Goal: Transaction & Acquisition: Purchase product/service

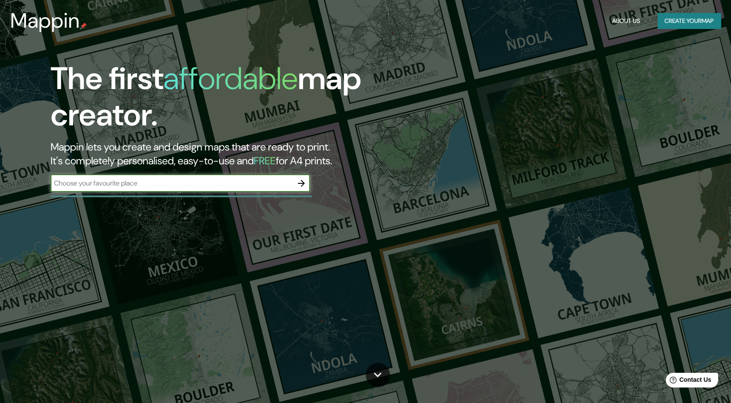
click at [243, 188] on input "text" at bounding box center [172, 183] width 242 height 10
click at [246, 185] on input "text" at bounding box center [172, 183] width 242 height 10
type input "copiapo palomar"
click at [303, 185] on icon "button" at bounding box center [301, 183] width 7 height 7
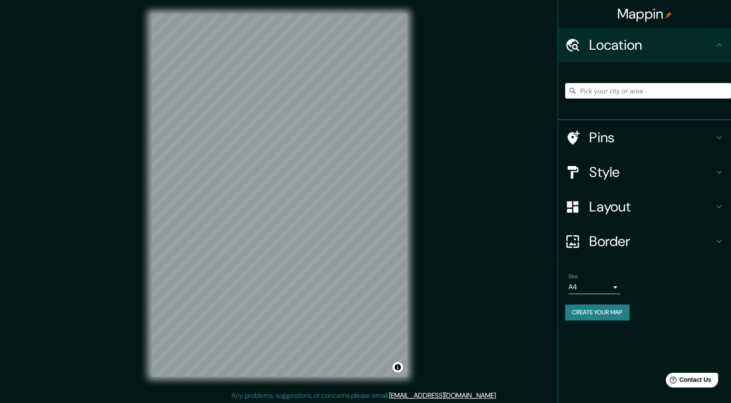
click at [652, 94] on input "Pick your city or area" at bounding box center [648, 91] width 166 height 16
click at [419, 177] on div "© Mapbox © OpenStreetMap Improve this map" at bounding box center [279, 195] width 284 height 390
click at [707, 91] on input "Copiapó, [GEOGRAPHIC_DATA], [GEOGRAPHIC_DATA]" at bounding box center [648, 91] width 166 height 16
click at [621, 168] on h4 "Style" at bounding box center [651, 171] width 124 height 17
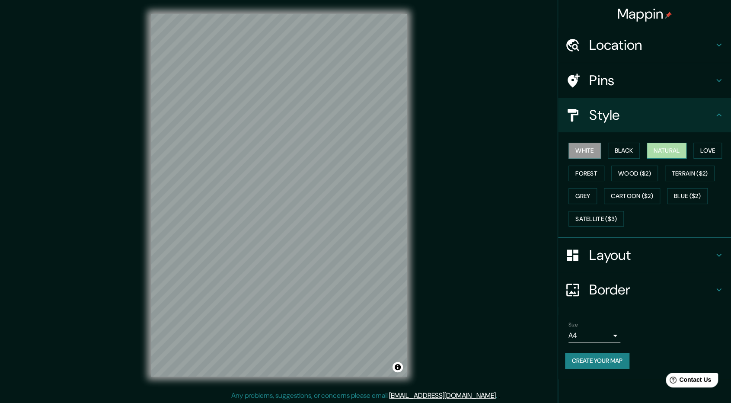
click at [684, 152] on button "Natural" at bounding box center [667, 151] width 40 height 16
click at [656, 43] on h4 "Location" at bounding box center [651, 44] width 124 height 17
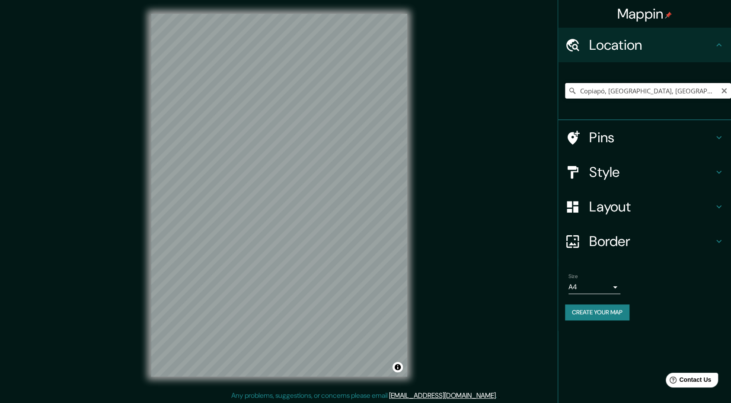
click at [661, 89] on input "Copiapó, [GEOGRAPHIC_DATA], [GEOGRAPHIC_DATA]" at bounding box center [648, 91] width 166 height 16
click at [705, 89] on input "Copiapó, [GEOGRAPHIC_DATA], [GEOGRAPHIC_DATA]" at bounding box center [648, 91] width 166 height 16
drag, startPoint x: 700, startPoint y: 96, endPoint x: 610, endPoint y: 92, distance: 90.0
click at [610, 92] on input "Copiapó, [GEOGRAPHIC_DATA], [GEOGRAPHIC_DATA]" at bounding box center [648, 91] width 166 height 16
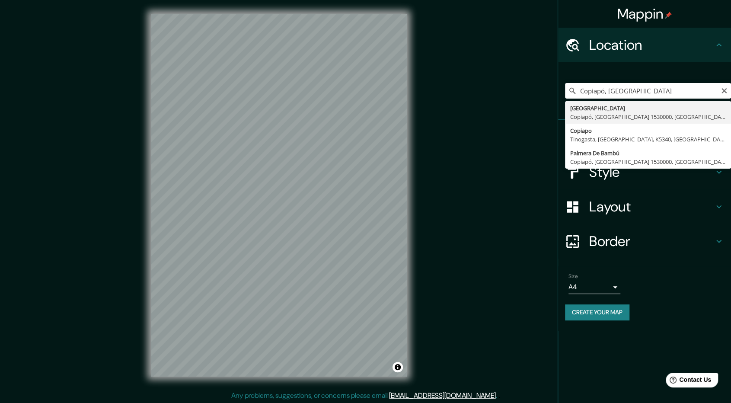
type input "[GEOGRAPHIC_DATA], [GEOGRAPHIC_DATA], [GEOGRAPHIC_DATA] 1530000, [GEOGRAPHIC_DA…"
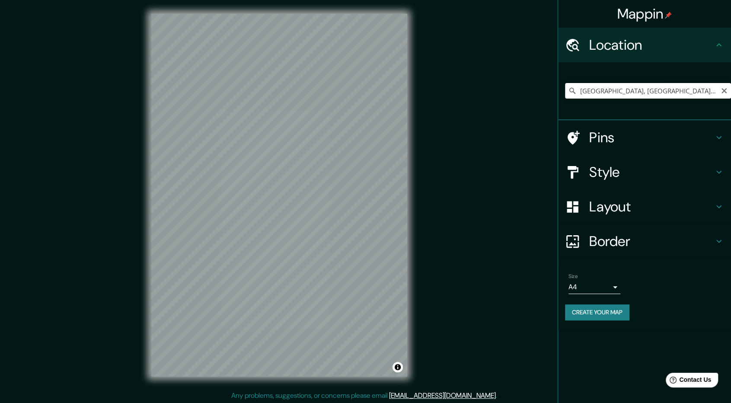
click at [718, 90] on input "[GEOGRAPHIC_DATA], [GEOGRAPHIC_DATA], [GEOGRAPHIC_DATA] 1530000, [GEOGRAPHIC_DA…" at bounding box center [648, 91] width 166 height 16
drag, startPoint x: 712, startPoint y: 90, endPoint x: 725, endPoint y: 90, distance: 13.8
click at [731, 87] on html "Mappin Location [GEOGRAPHIC_DATA], [GEOGRAPHIC_DATA], [GEOGRAPHIC_DATA] 1530000…" at bounding box center [365, 201] width 731 height 403
click at [717, 91] on input "[GEOGRAPHIC_DATA], [GEOGRAPHIC_DATA], [GEOGRAPHIC_DATA] 1530000, [GEOGRAPHIC_DA…" at bounding box center [648, 91] width 166 height 16
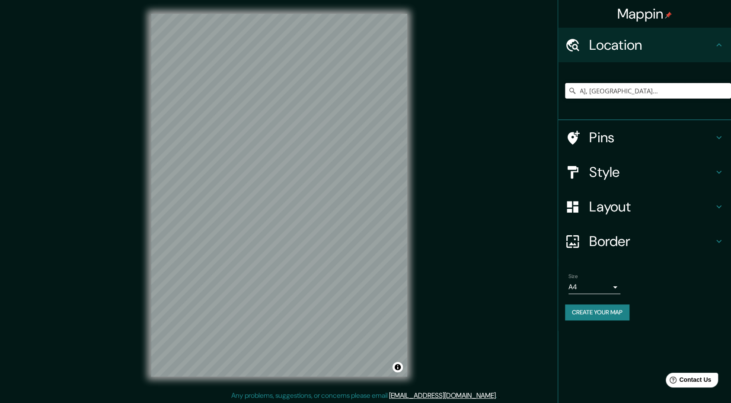
drag, startPoint x: 717, startPoint y: 93, endPoint x: 737, endPoint y: 85, distance: 21.4
click at [731, 85] on html "Mappin Location [GEOGRAPHIC_DATA], [GEOGRAPHIC_DATA], [GEOGRAPHIC_DATA] 1530000…" at bounding box center [365, 201] width 731 height 403
click at [619, 166] on h4 "Style" at bounding box center [651, 171] width 124 height 17
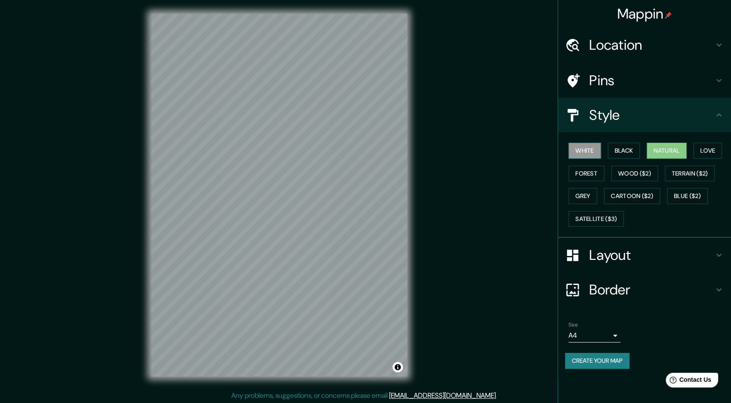
click at [587, 149] on button "White" at bounding box center [584, 151] width 32 height 16
click at [618, 150] on button "Black" at bounding box center [624, 151] width 32 height 16
click at [720, 153] on button "Love" at bounding box center [707, 151] width 29 height 16
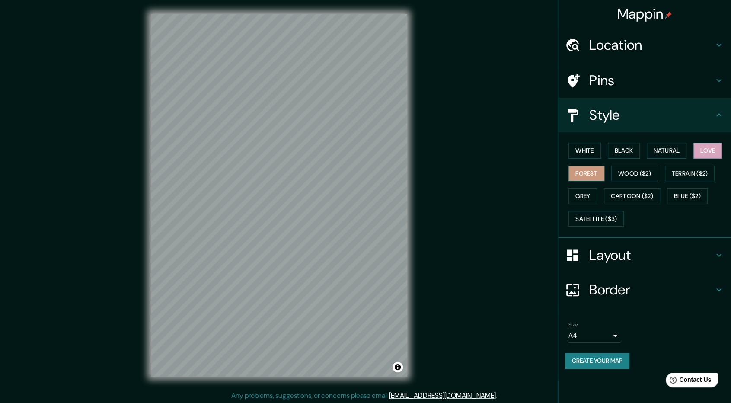
click at [590, 177] on button "Forest" at bounding box center [586, 174] width 36 height 16
click at [589, 196] on button "Grey" at bounding box center [582, 196] width 29 height 16
click at [635, 150] on button "Black" at bounding box center [624, 151] width 32 height 16
click at [602, 150] on div "White Black Natural Love Forest Wood ($2) Terrain ($2) Grey Cartoon ($2) Blue (…" at bounding box center [648, 184] width 166 height 91
click at [595, 152] on button "White" at bounding box center [584, 151] width 32 height 16
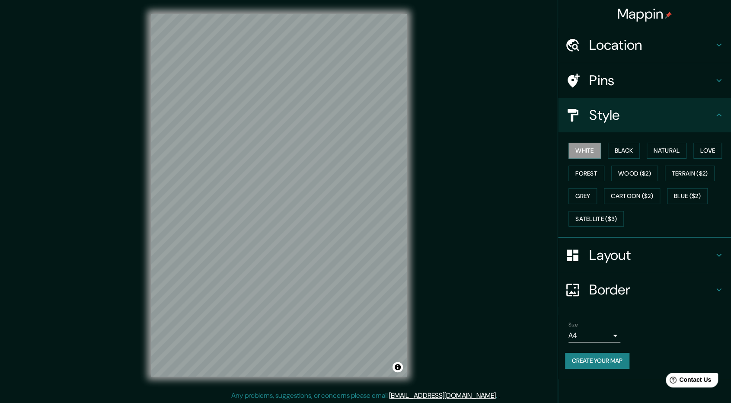
click at [608, 264] on div "Layout" at bounding box center [644, 255] width 173 height 35
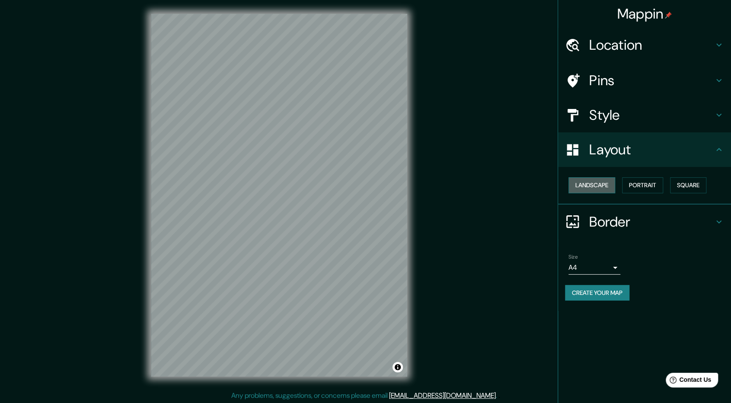
click at [610, 186] on button "Landscape" at bounding box center [591, 185] width 47 height 16
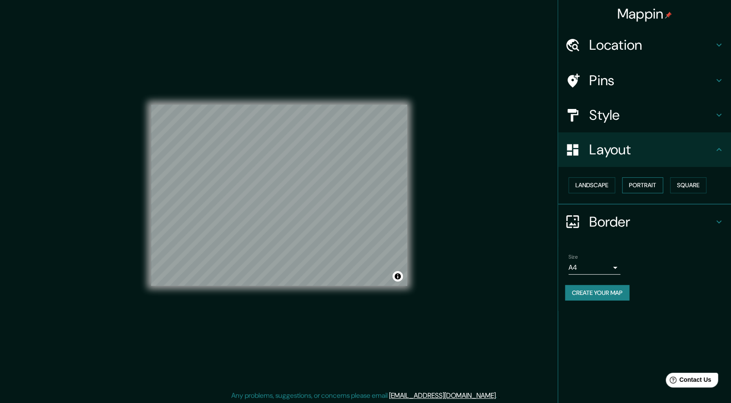
click at [647, 187] on button "Portrait" at bounding box center [642, 185] width 41 height 16
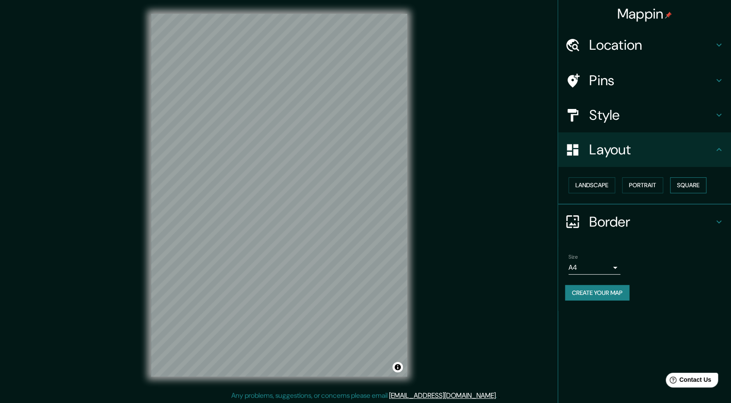
click at [698, 184] on button "Square" at bounding box center [688, 185] width 36 height 16
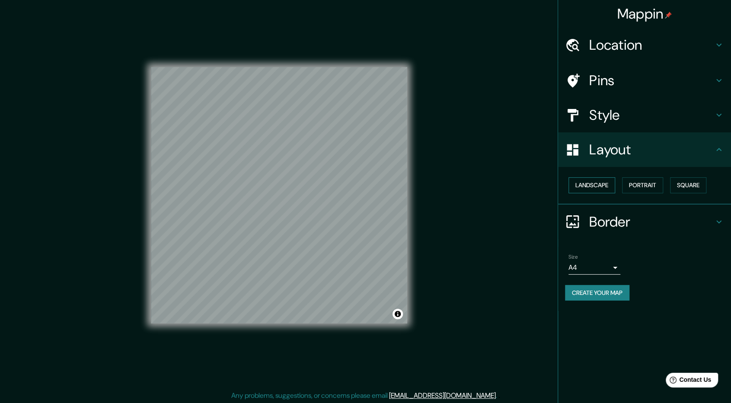
click at [598, 187] on button "Landscape" at bounding box center [591, 185] width 47 height 16
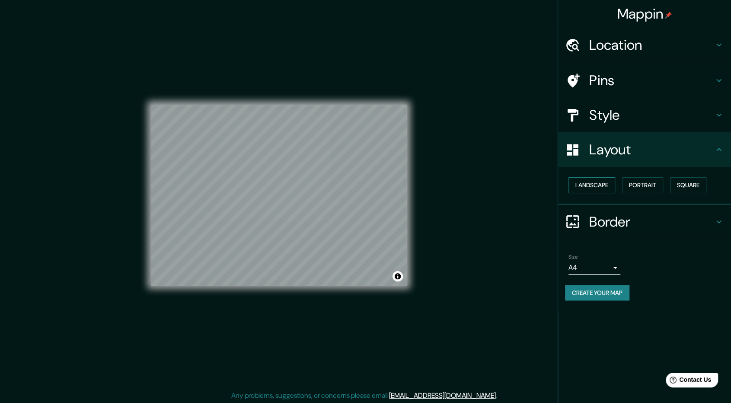
click at [598, 187] on button "Landscape" at bounding box center [591, 185] width 47 height 16
click at [661, 184] on button "Portrait" at bounding box center [642, 185] width 41 height 16
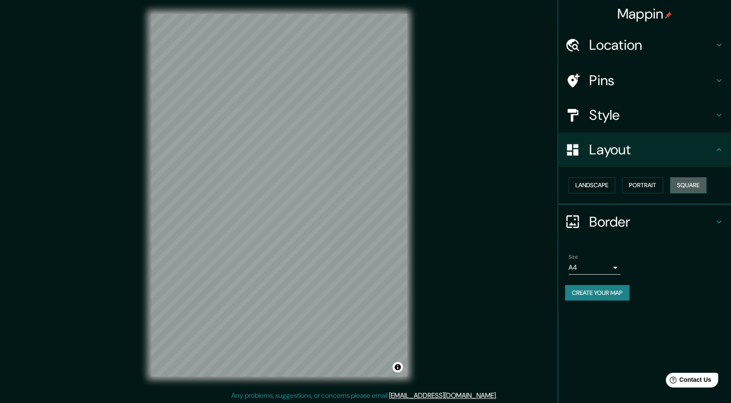
click at [682, 185] on button "Square" at bounding box center [688, 185] width 36 height 16
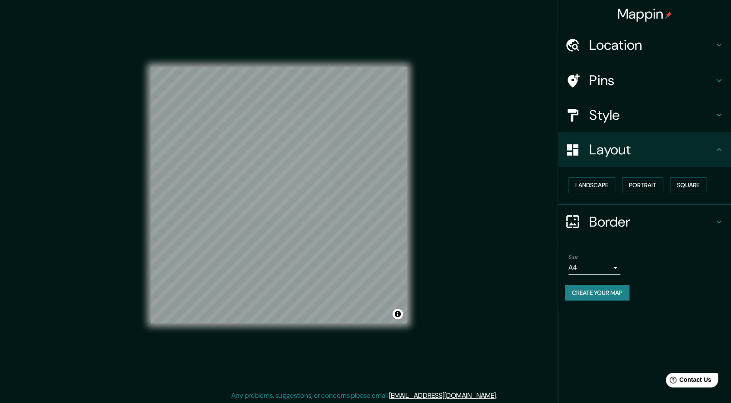
click at [625, 115] on h4 "Style" at bounding box center [651, 114] width 124 height 17
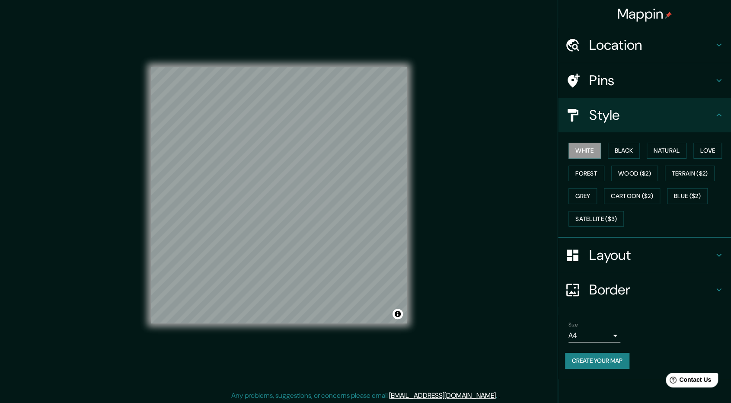
click at [645, 81] on h4 "Pins" at bounding box center [651, 80] width 124 height 17
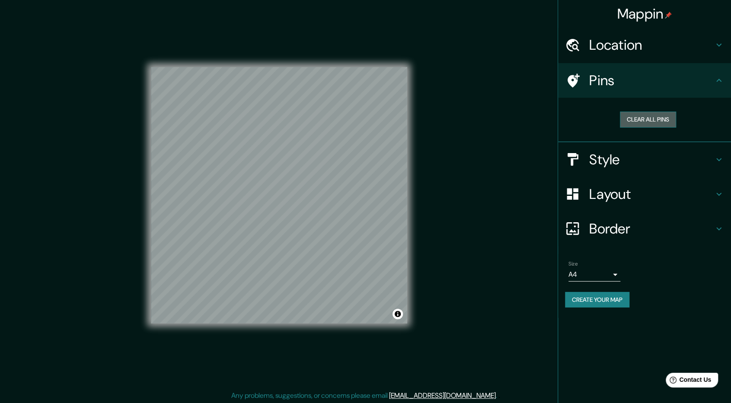
click at [642, 119] on button "Clear all pins" at bounding box center [648, 120] width 56 height 16
click at [621, 234] on h4 "Border" at bounding box center [651, 228] width 124 height 17
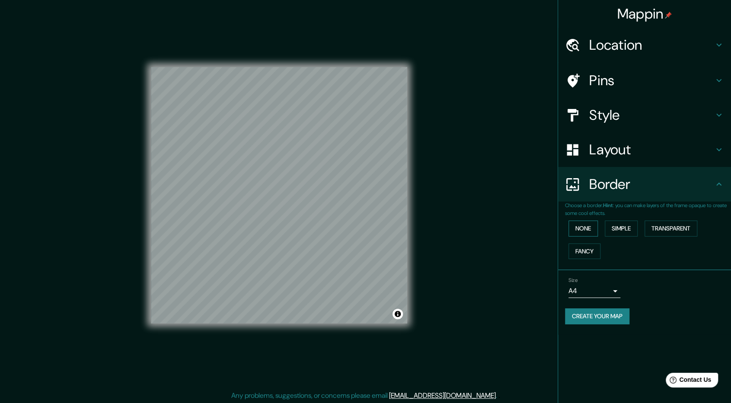
click at [593, 230] on button "None" at bounding box center [582, 228] width 29 height 16
click at [620, 234] on button "Simple" at bounding box center [621, 228] width 33 height 16
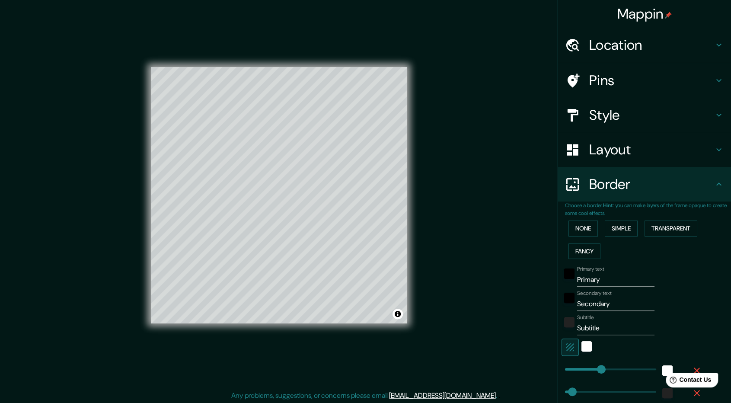
drag, startPoint x: 667, startPoint y: 226, endPoint x: 629, endPoint y: 243, distance: 41.6
click at [667, 226] on button "Transparent" at bounding box center [671, 228] width 53 height 16
click at [572, 255] on button "Fancy" at bounding box center [584, 251] width 32 height 16
click at [572, 230] on button "None" at bounding box center [582, 228] width 29 height 16
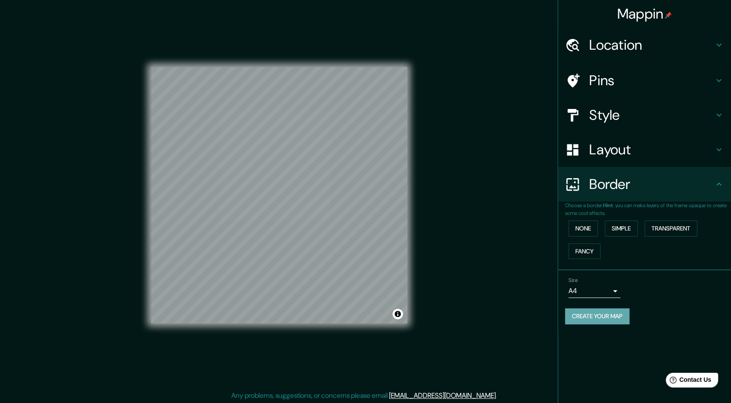
click at [614, 314] on button "Create your map" at bounding box center [597, 316] width 64 height 16
click at [400, 314] on button "Toggle attribution" at bounding box center [398, 314] width 10 height 10
click at [435, 314] on div "Mappin Location [GEOGRAPHIC_DATA], [GEOGRAPHIC_DATA], [GEOGRAPHIC_DATA] 1530000…" at bounding box center [365, 202] width 731 height 404
drag, startPoint x: 649, startPoint y: 83, endPoint x: 667, endPoint y: 38, distance: 48.3
click at [667, 38] on ul "Location [GEOGRAPHIC_DATA], [GEOGRAPHIC_DATA], [GEOGRAPHIC_DATA] 1530000, [GEOG…" at bounding box center [644, 181] width 173 height 307
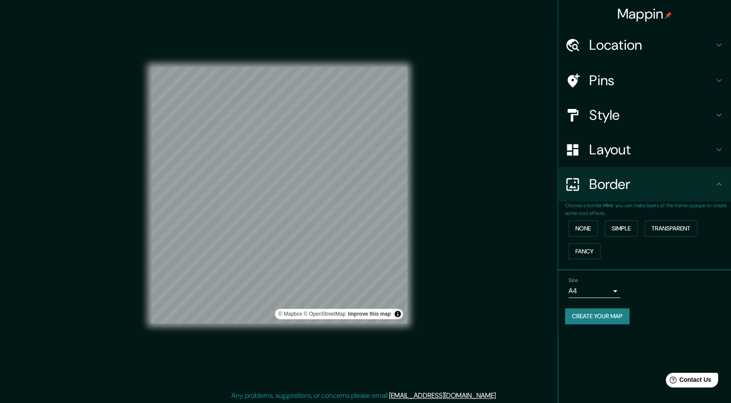
click at [667, 51] on h4 "Location" at bounding box center [651, 44] width 124 height 17
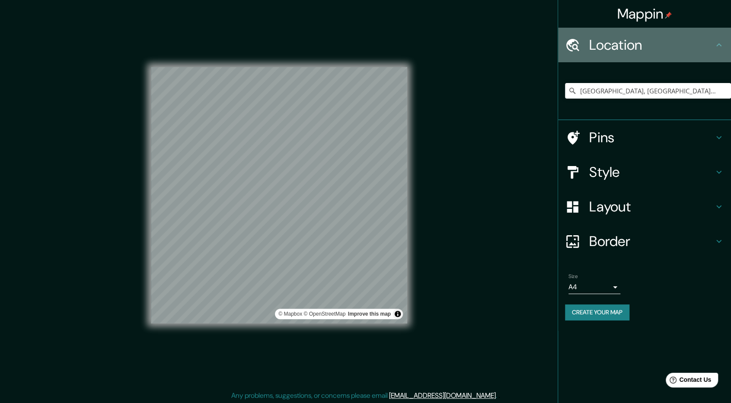
click at [667, 51] on h4 "Location" at bounding box center [651, 44] width 124 height 17
